Goal: Find specific page/section: Find specific page/section

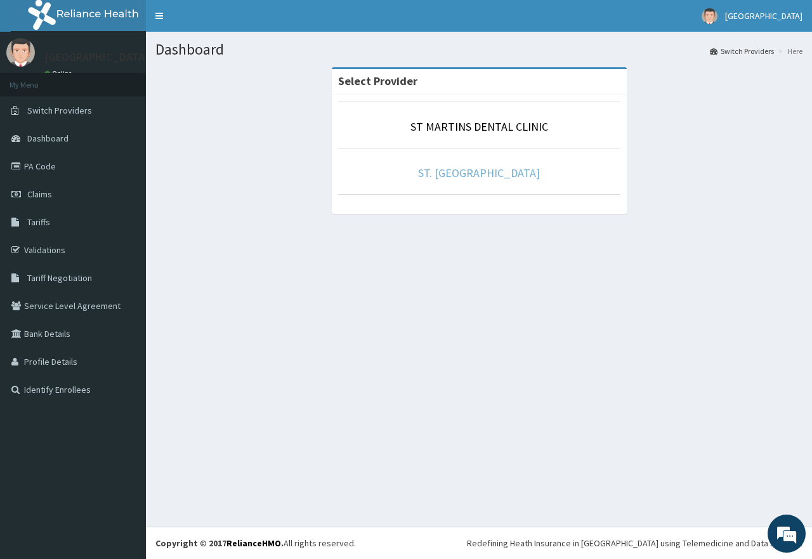
click at [503, 175] on link "ST. [GEOGRAPHIC_DATA]" at bounding box center [479, 173] width 122 height 15
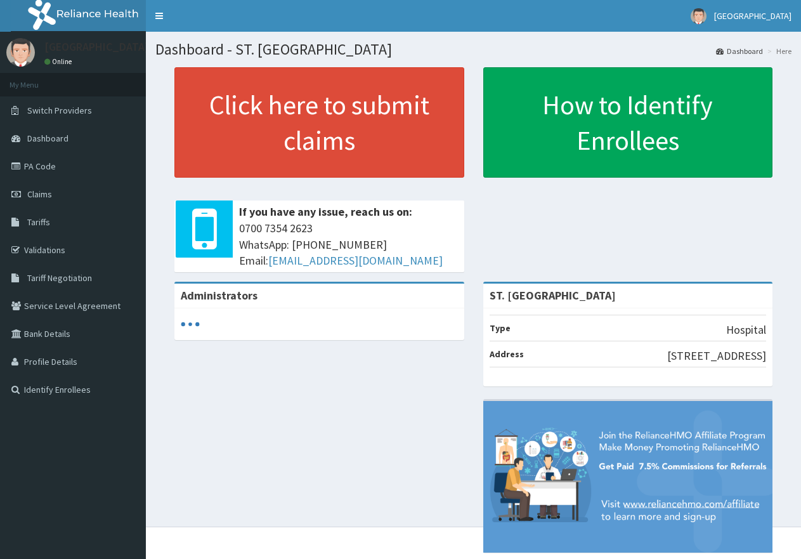
click at [35, 251] on link "Validations" at bounding box center [73, 250] width 146 height 28
